Goal: Task Accomplishment & Management: Complete application form

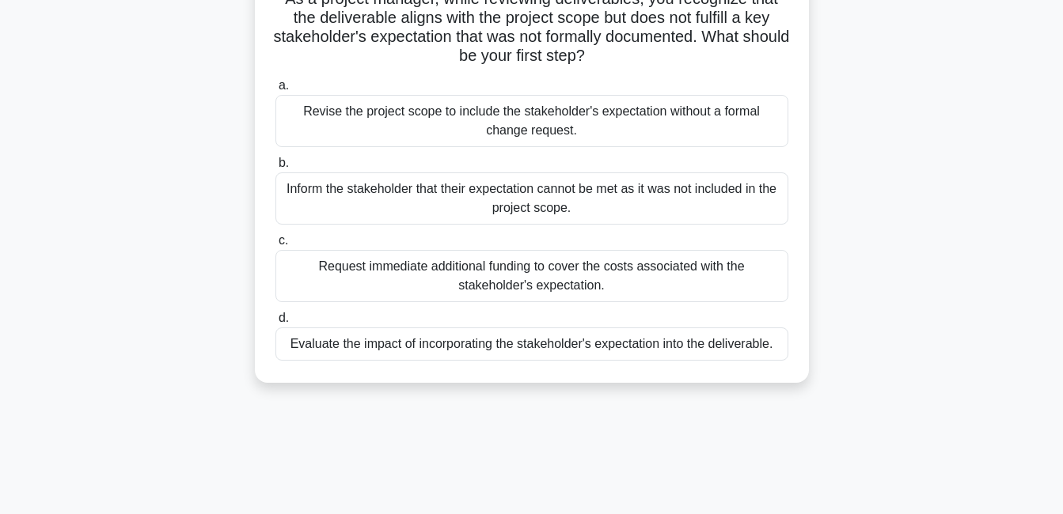
scroll to position [132, 0]
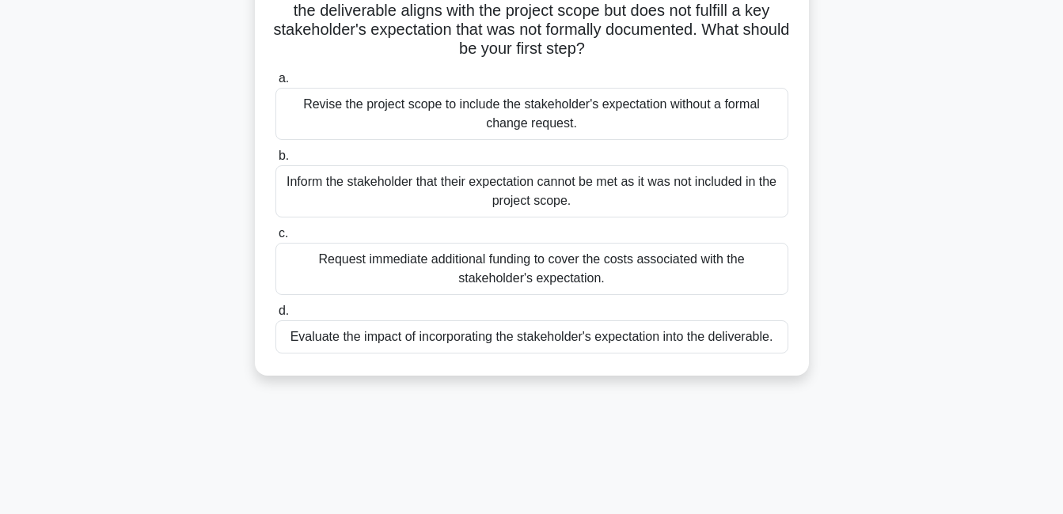
click at [607, 335] on div "Evaluate the impact of incorporating the stakeholder's expectation into the del…" at bounding box center [531, 336] width 513 height 33
click at [275, 316] on input "d. Evaluate the impact of incorporating the stakeholder's expectation into the …" at bounding box center [275, 311] width 0 height 10
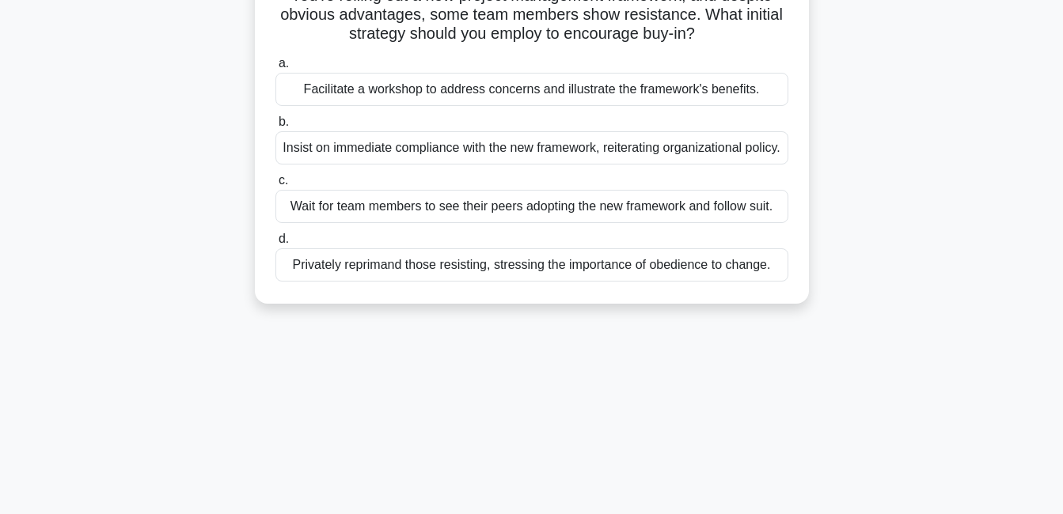
click at [466, 323] on div "You're rolling out a new project management framework, and despite obvious adva…" at bounding box center [532, 141] width 902 height 362
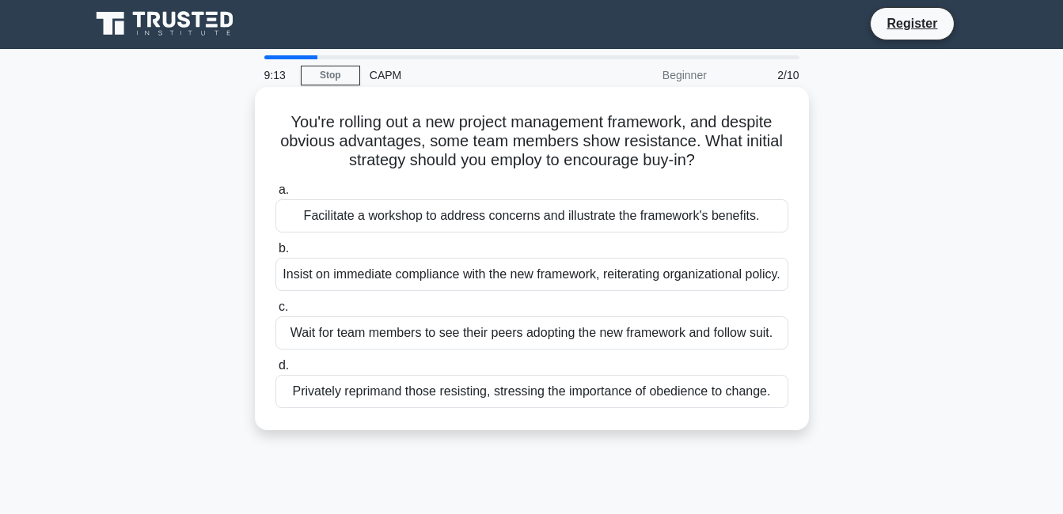
scroll to position [0, 0]
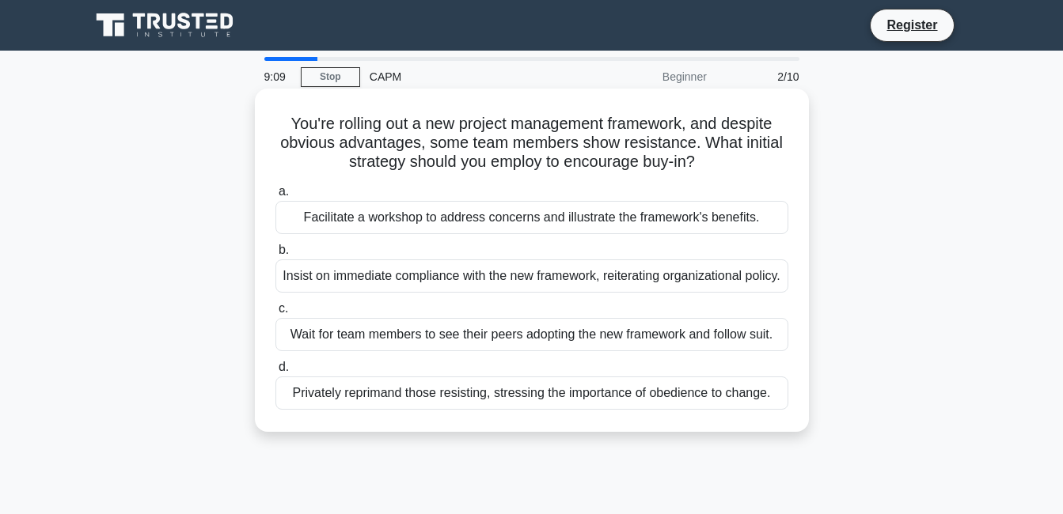
click at [321, 410] on div "Privately reprimand those resisting, stressing the importance of obedience to c…" at bounding box center [531, 393] width 513 height 33
click at [275, 373] on input "d. Privately reprimand those resisting, stressing the importance of obedience t…" at bounding box center [275, 367] width 0 height 10
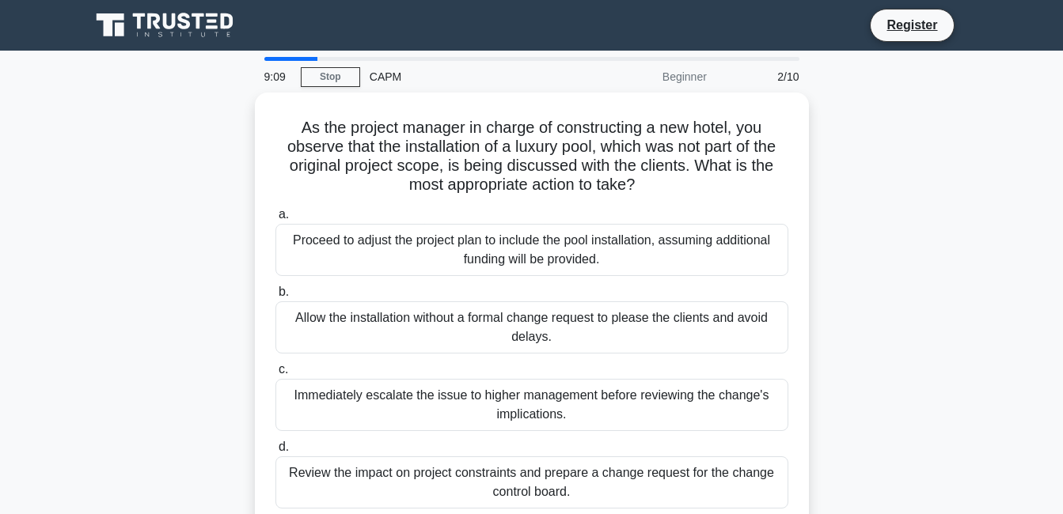
click at [321, 412] on div "Immediately escalate the issue to higher management before reviewing the change…" at bounding box center [531, 405] width 513 height 52
click at [275, 375] on input "c. Immediately escalate the issue to higher management before reviewing the cha…" at bounding box center [275, 370] width 0 height 10
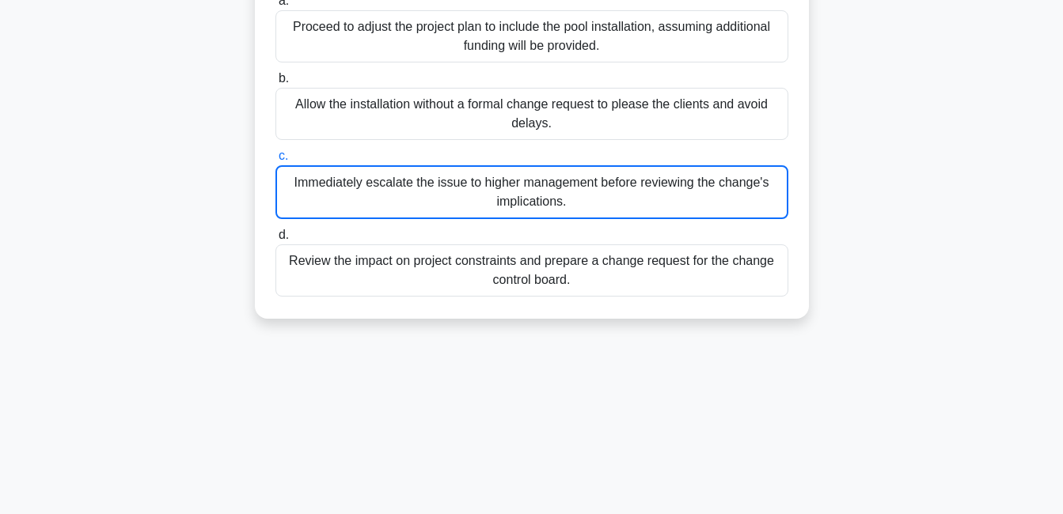
scroll to position [263, 0]
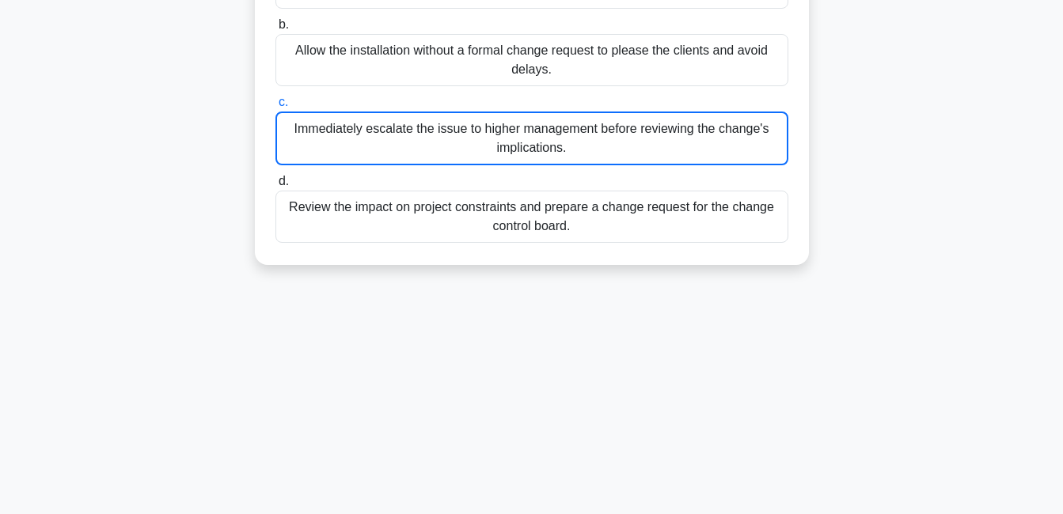
click at [447, 214] on div "Review the impact on project constraints and prepare a change request for the c…" at bounding box center [531, 217] width 513 height 52
click at [275, 187] on input "d. Review the impact on project constraints and prepare a change request for th…" at bounding box center [275, 181] width 0 height 10
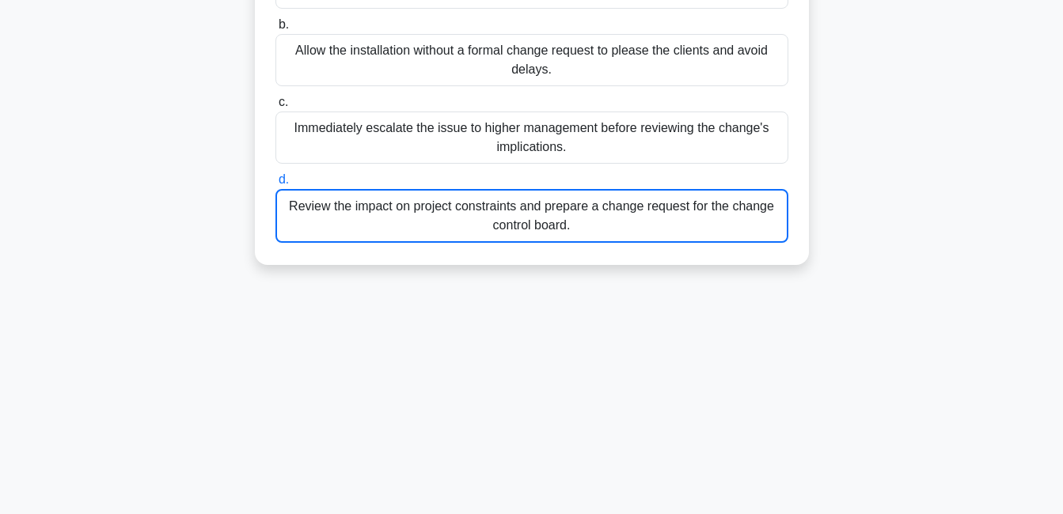
click at [447, 214] on div "Review the impact on project constraints and prepare a change request for the c…" at bounding box center [531, 216] width 513 height 54
click at [275, 185] on input "d. Review the impact on project constraints and prepare a change request for th…" at bounding box center [275, 180] width 0 height 10
click at [447, 214] on div "Review the impact on project constraints and prepare a change request for the c…" at bounding box center [531, 216] width 513 height 54
click at [275, 185] on input "d. Review the impact on project constraints and prepare a change request for th…" at bounding box center [275, 180] width 0 height 10
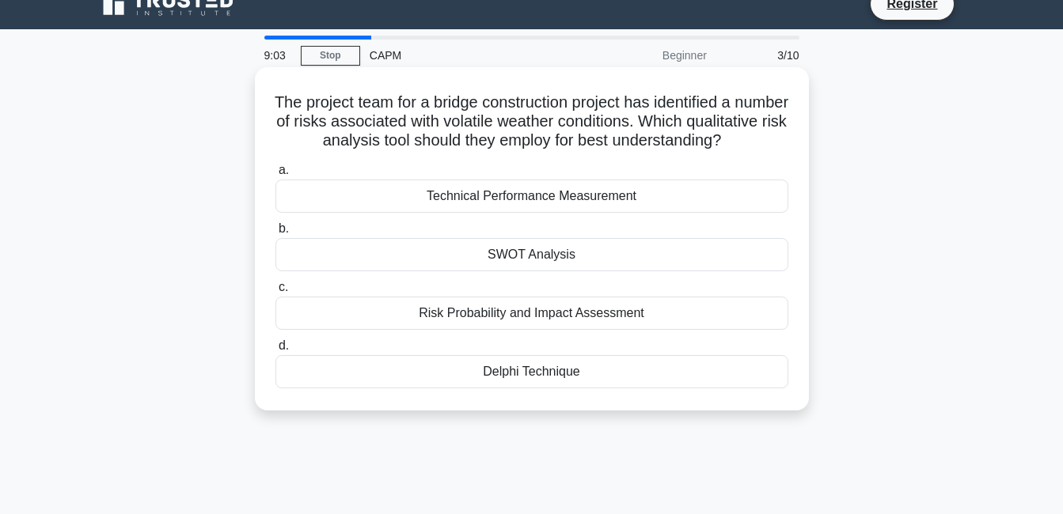
scroll to position [0, 0]
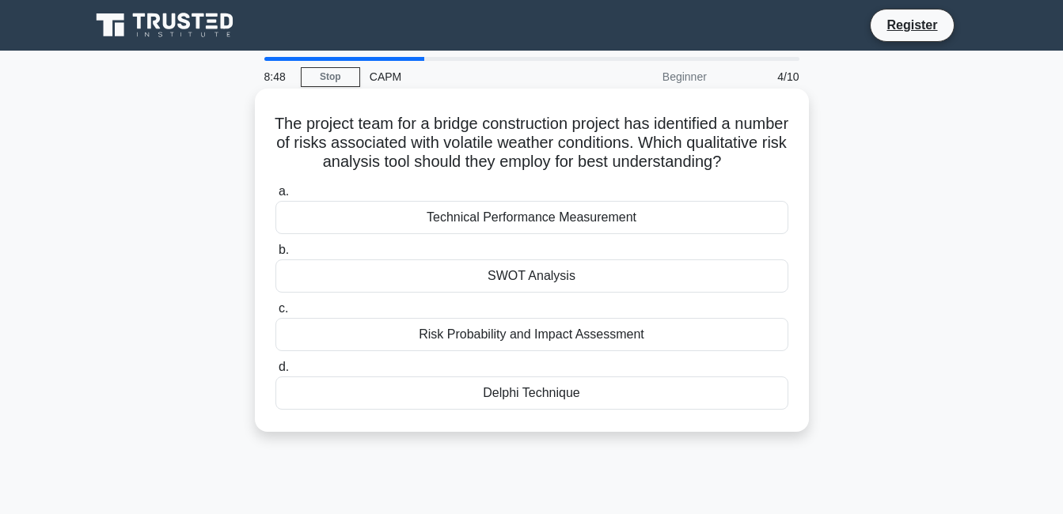
click at [536, 293] on div "SWOT Analysis" at bounding box center [531, 276] width 513 height 33
click at [275, 256] on input "b. SWOT Analysis" at bounding box center [275, 250] width 0 height 10
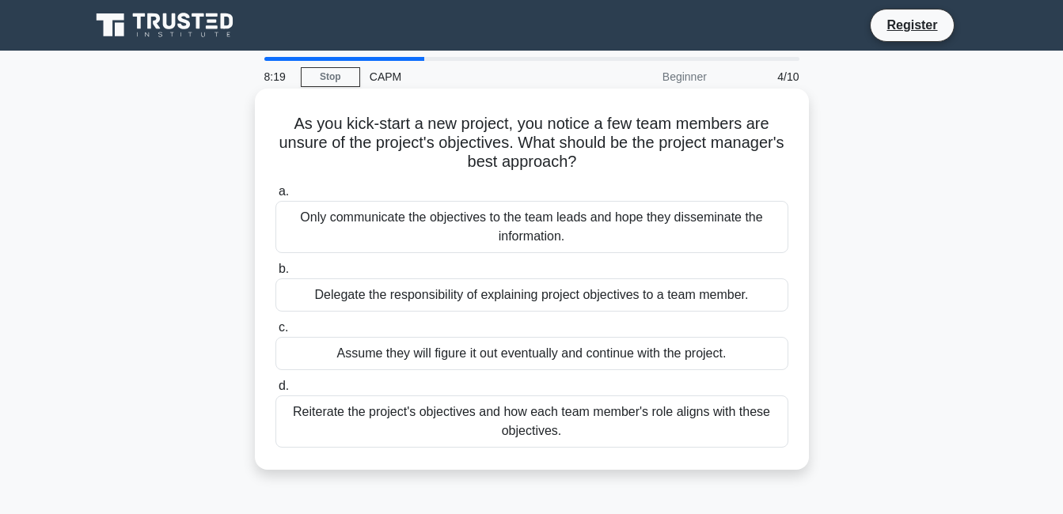
click at [612, 417] on div "Reiterate the project's objectives and how each team member's role aligns with …" at bounding box center [531, 422] width 513 height 52
click at [275, 392] on input "d. Reiterate the project's objectives and how each team member's role aligns wi…" at bounding box center [275, 386] width 0 height 10
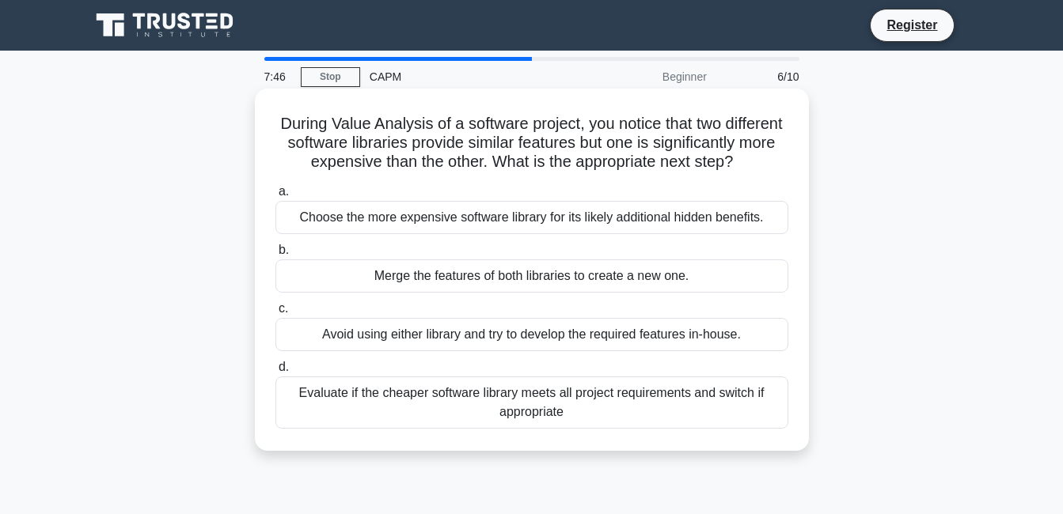
click at [593, 415] on div "Evaluate if the cheaper software library meets all project requirements and swi…" at bounding box center [531, 403] width 513 height 52
click at [275, 373] on input "d. Evaluate if the cheaper software library meets all project requirements and …" at bounding box center [275, 367] width 0 height 10
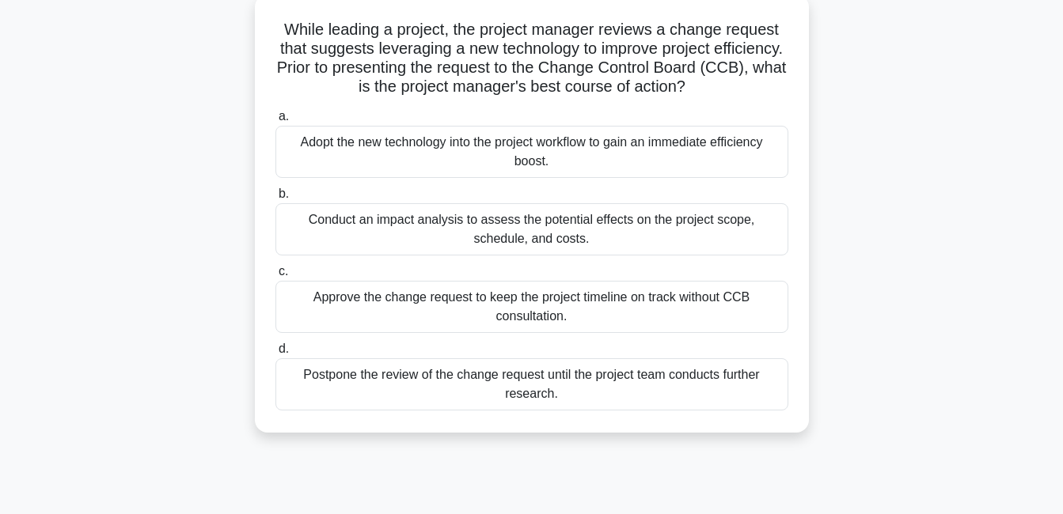
scroll to position [132, 0]
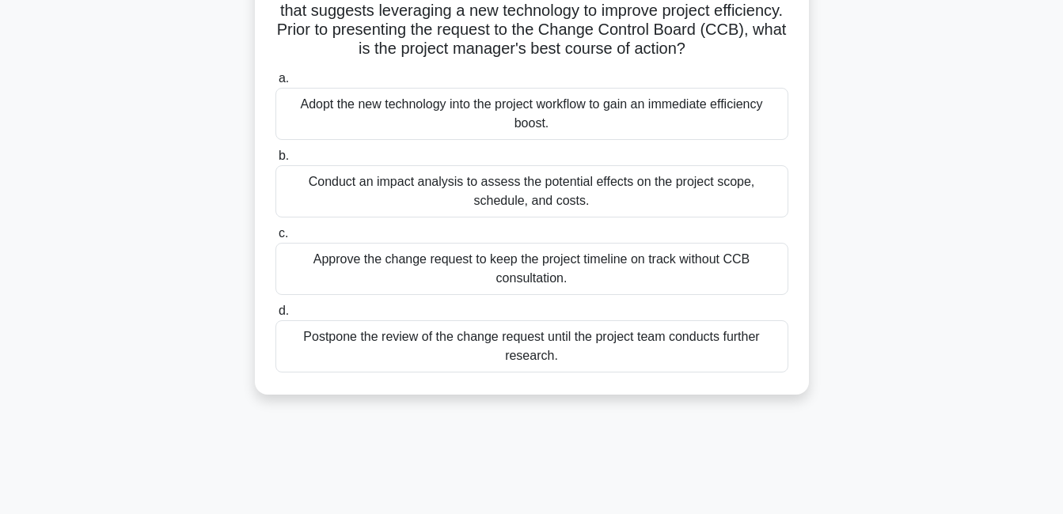
click at [496, 184] on div "Conduct an impact analysis to assess the potential effects on the project scope…" at bounding box center [531, 191] width 513 height 52
click at [275, 161] on input "b. Conduct an impact analysis to assess the potential effects on the project sc…" at bounding box center [275, 156] width 0 height 10
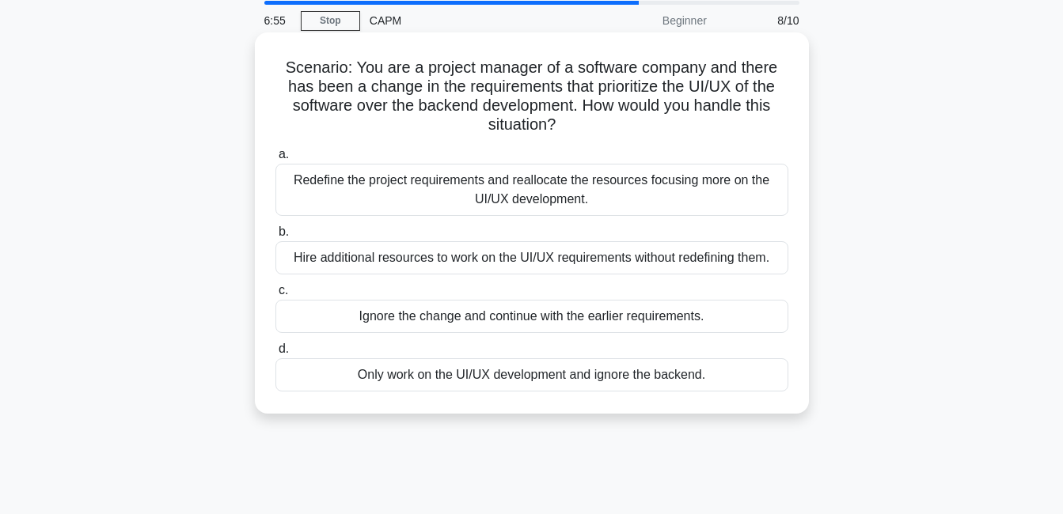
scroll to position [0, 0]
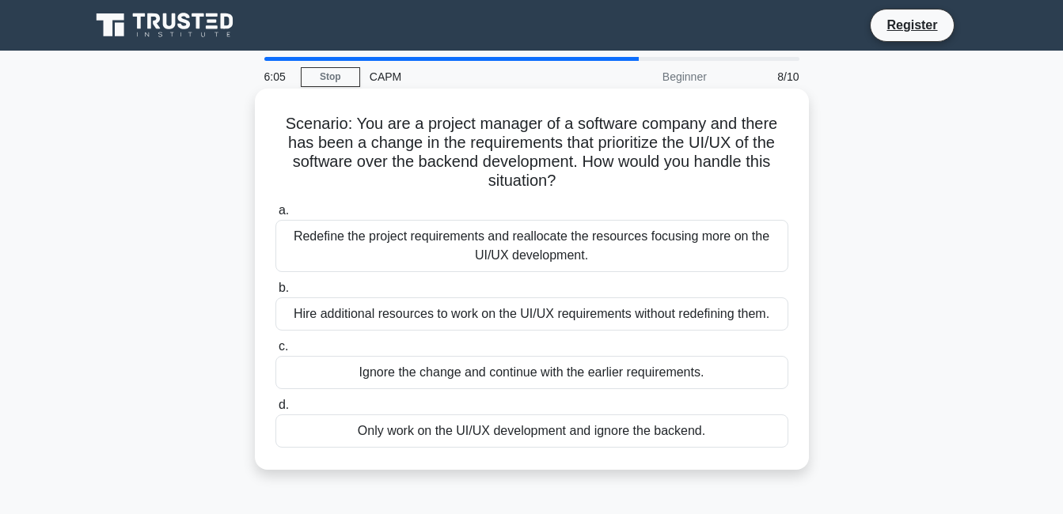
click at [505, 312] on div "Hire additional resources to work on the UI/UX requirements without redefining …" at bounding box center [531, 313] width 513 height 33
click at [275, 294] on input "b. Hire additional resources to work on the UI/UX requirements without redefini…" at bounding box center [275, 288] width 0 height 10
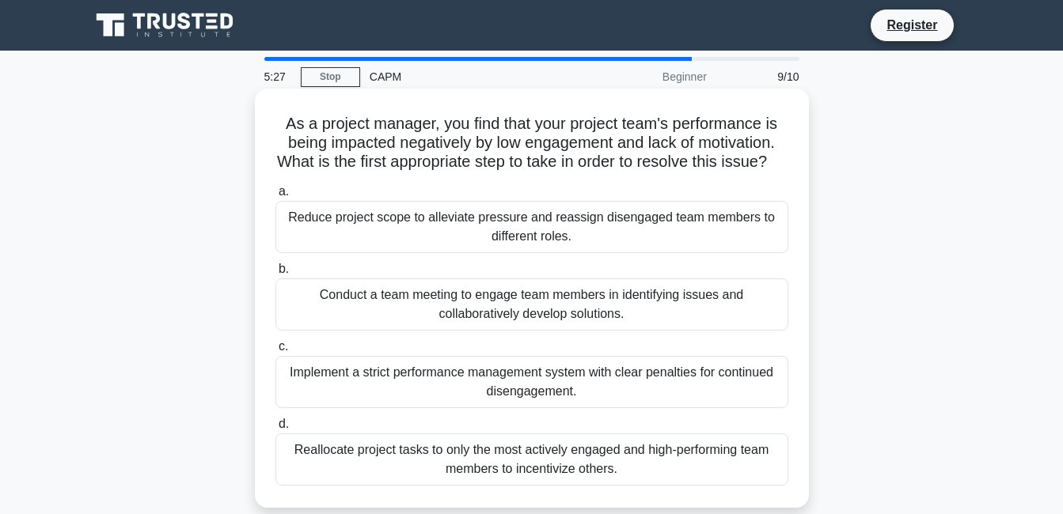
click at [544, 392] on div "Implement a strict performance management system with clear penalties for conti…" at bounding box center [531, 382] width 513 height 52
click at [275, 352] on input "c. Implement a strict performance management system with clear penalties for co…" at bounding box center [275, 347] width 0 height 10
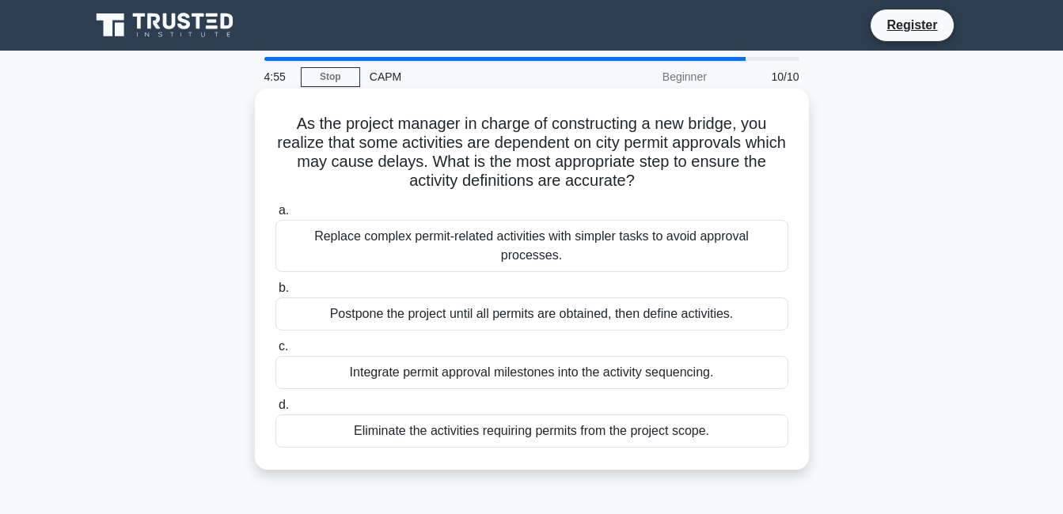
click at [591, 356] on div "Integrate permit approval milestones into the activity sequencing." at bounding box center [531, 372] width 513 height 33
click at [275, 350] on input "c. Integrate permit approval milestones into the activity sequencing." at bounding box center [275, 347] width 0 height 10
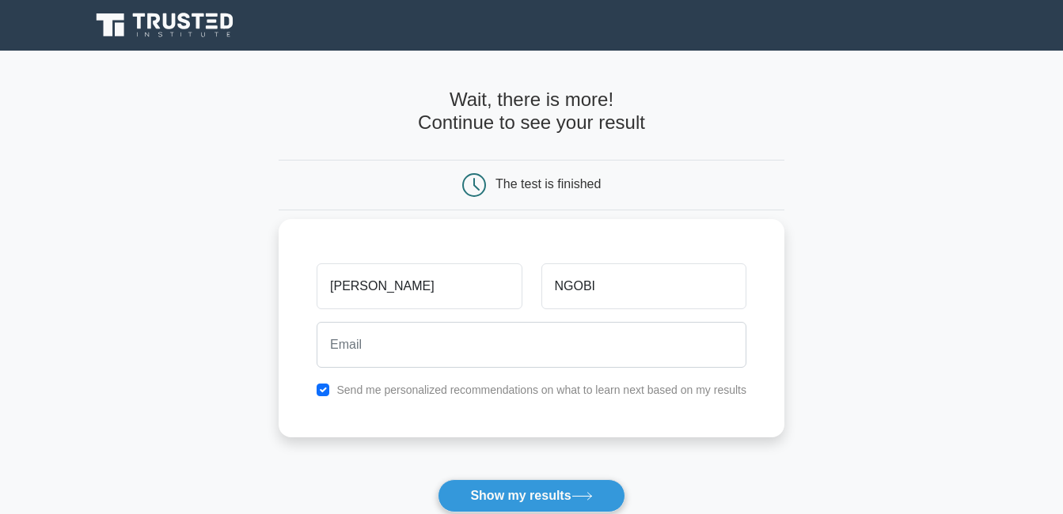
type input "[EMAIL_ADDRESS][DOMAIN_NAME]"
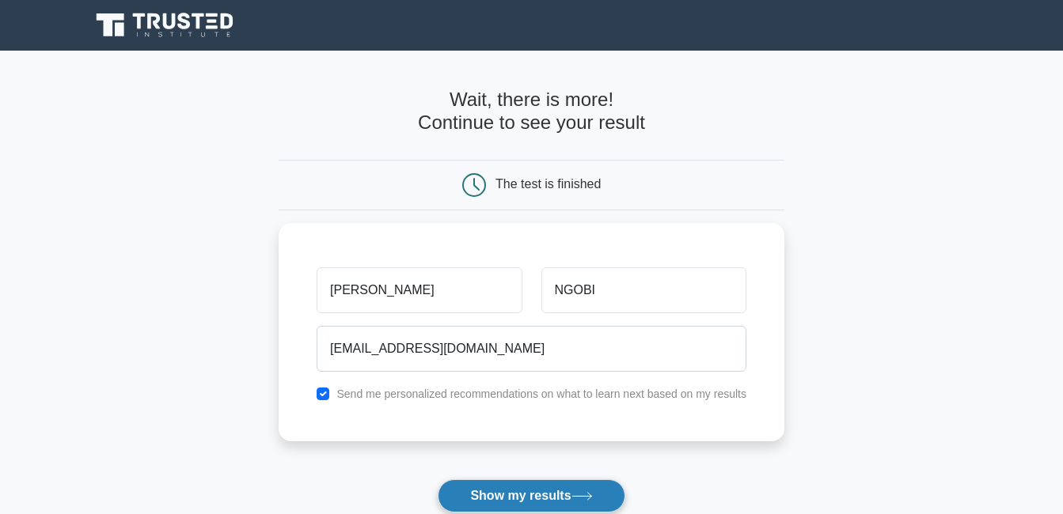
click at [540, 496] on button "Show my results" at bounding box center [531, 495] width 187 height 33
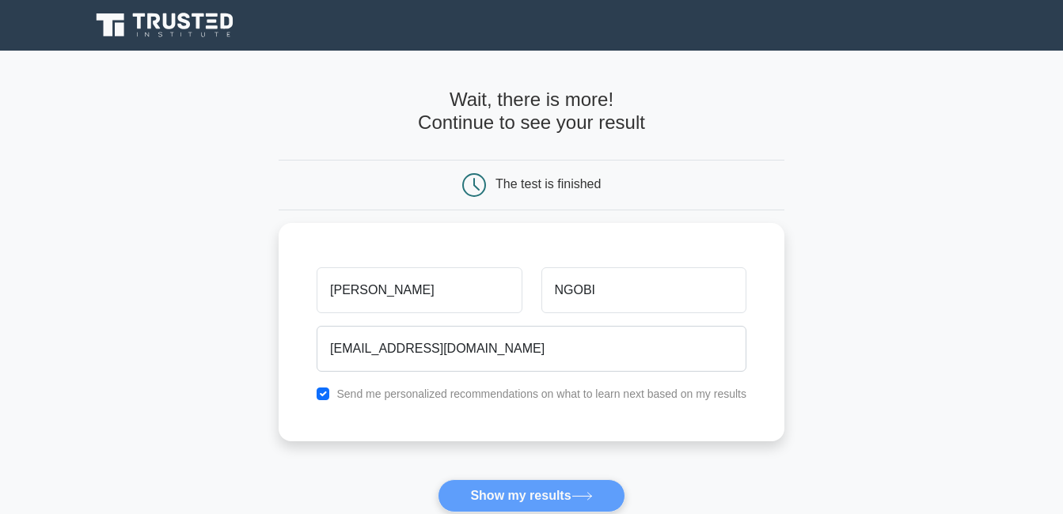
click at [533, 494] on form "Wait, there is more! Continue to see your result The test is finished [PERSON_N…" at bounding box center [531, 336] width 506 height 494
